Goal: Task Accomplishment & Management: Use online tool/utility

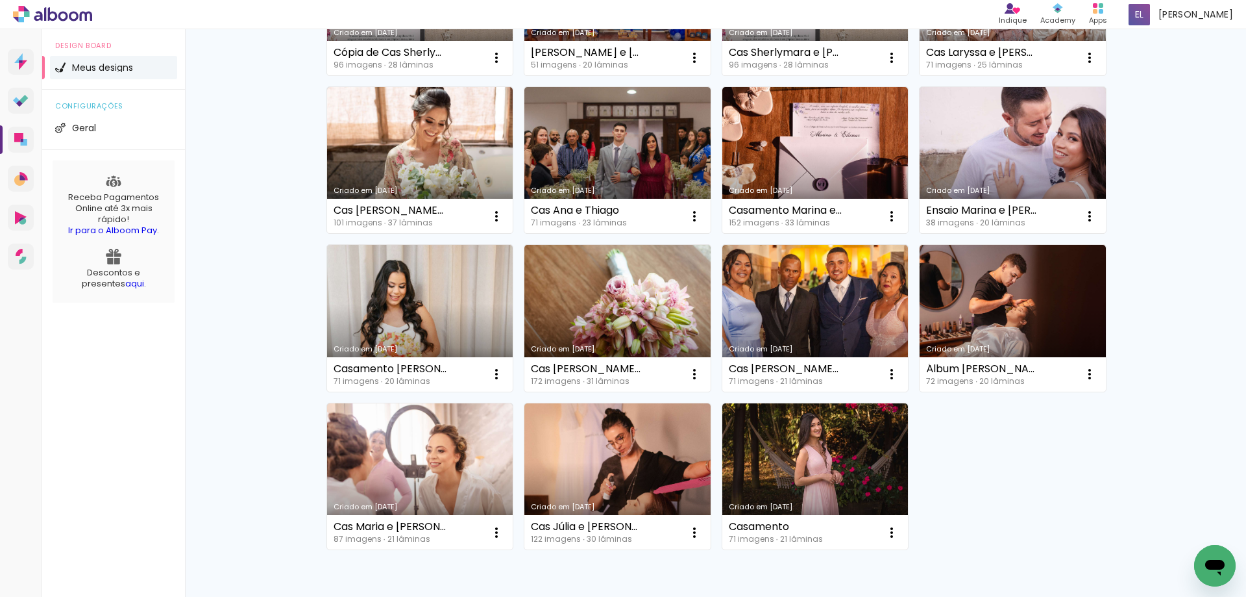
scroll to position [247, 0]
